Goal: Information Seeking & Learning: Learn about a topic

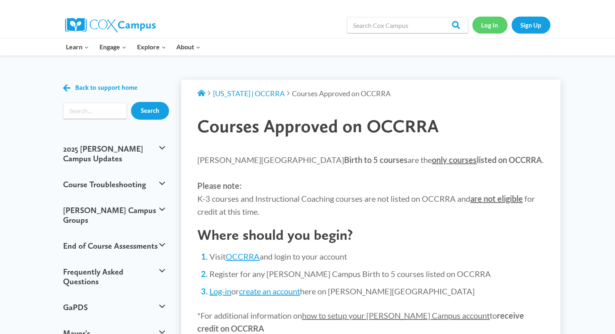
click at [492, 20] on link "Log In" at bounding box center [489, 25] width 35 height 17
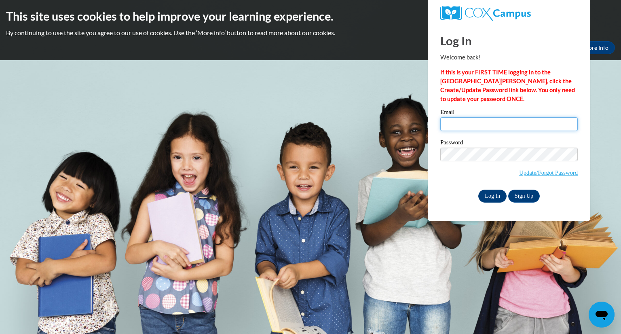
type input "christina.bloomfield@bcesc.org"
click at [498, 198] on input "Log In" at bounding box center [492, 196] width 28 height 13
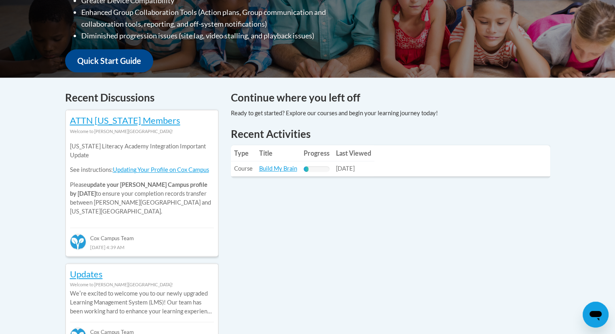
scroll to position [291, 0]
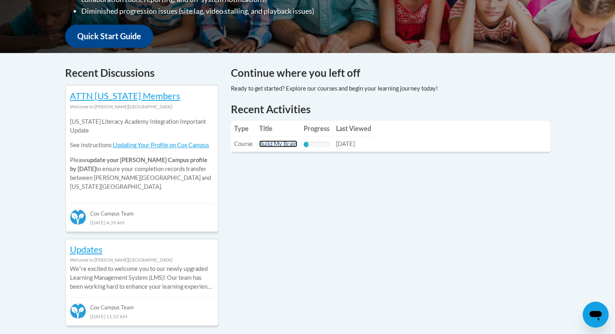
click at [273, 146] on link "Build My Brain" at bounding box center [278, 143] width 38 height 7
click at [272, 142] on link "Build My Brain" at bounding box center [278, 143] width 38 height 7
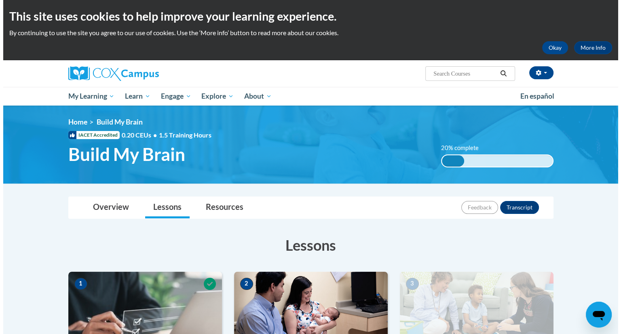
scroll to position [292, 0]
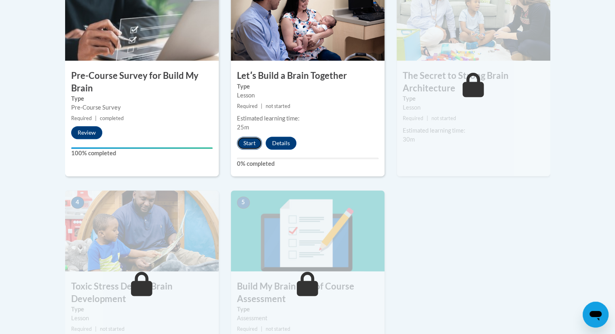
click at [249, 143] on button "Start" at bounding box center [249, 143] width 25 height 13
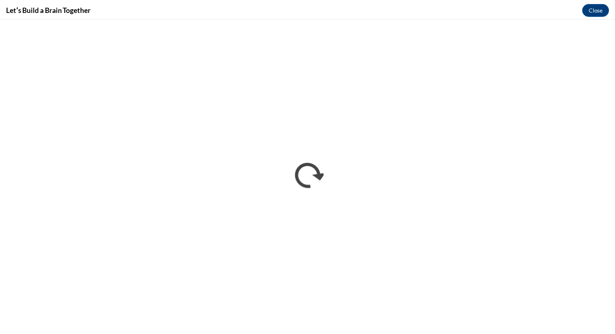
scroll to position [0, 0]
